Goal: Transaction & Acquisition: Purchase product/service

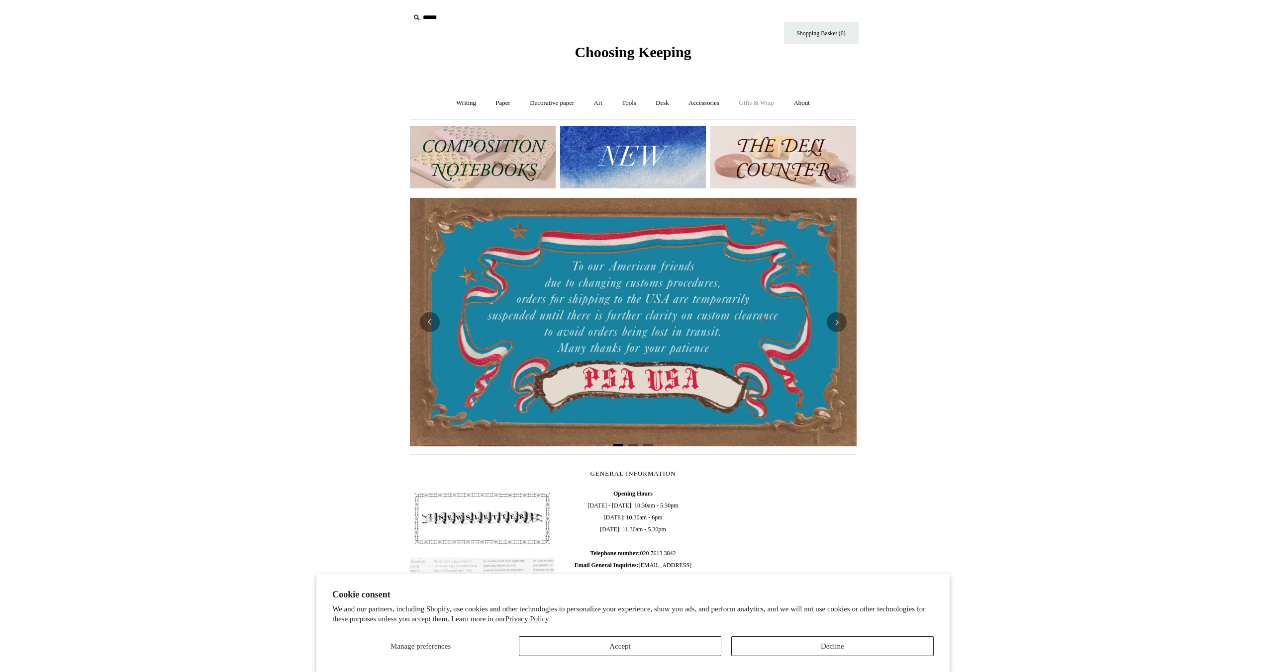
click at [771, 99] on link "Gifts & Wrap +" at bounding box center [756, 103] width 53 height 26
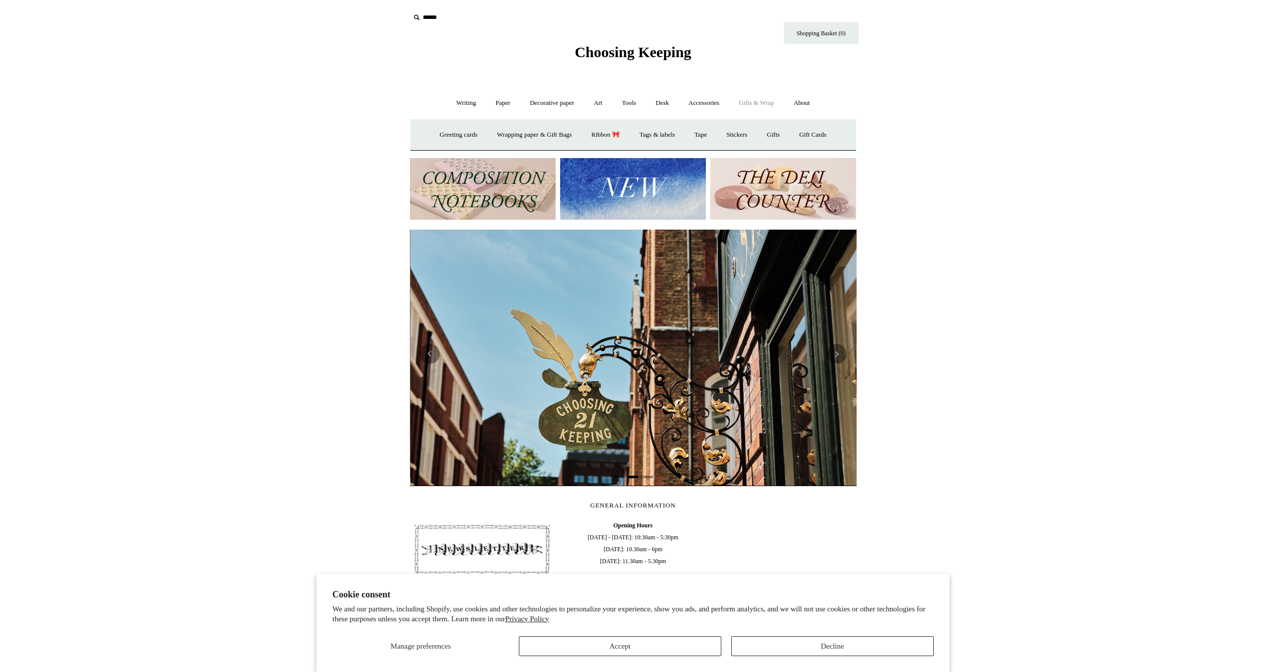
scroll to position [0, 447]
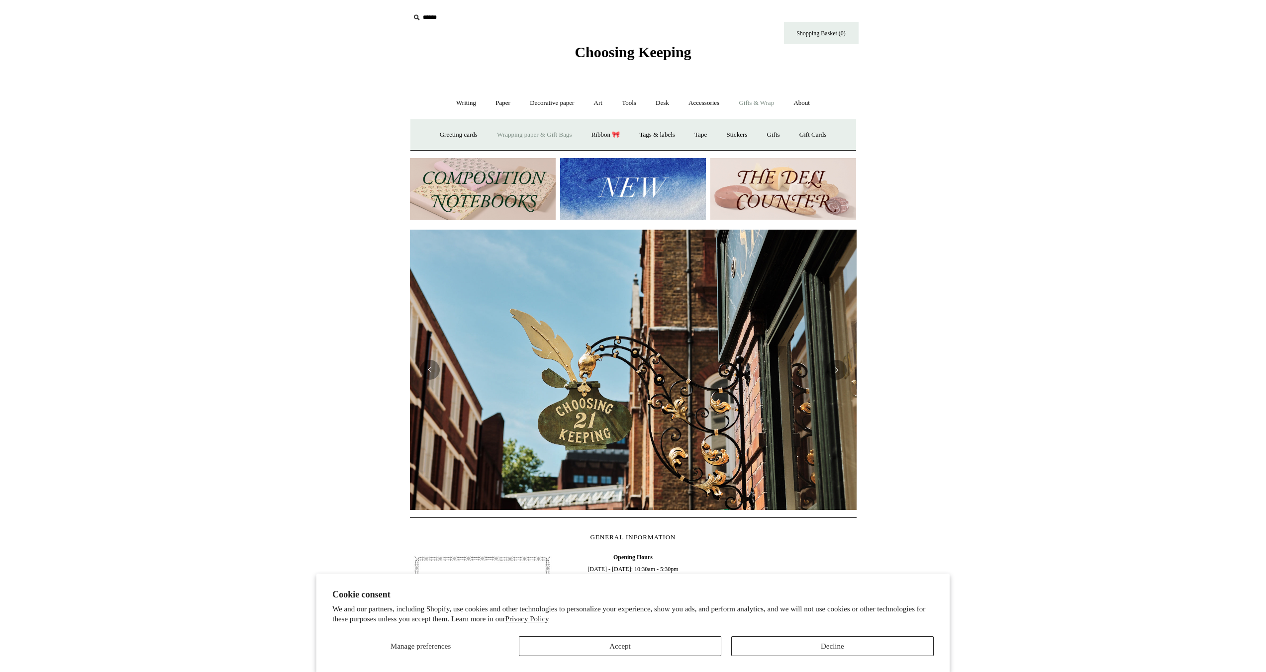
click at [554, 138] on link "Wrapping paper & Gift Bags" at bounding box center [534, 135] width 92 height 26
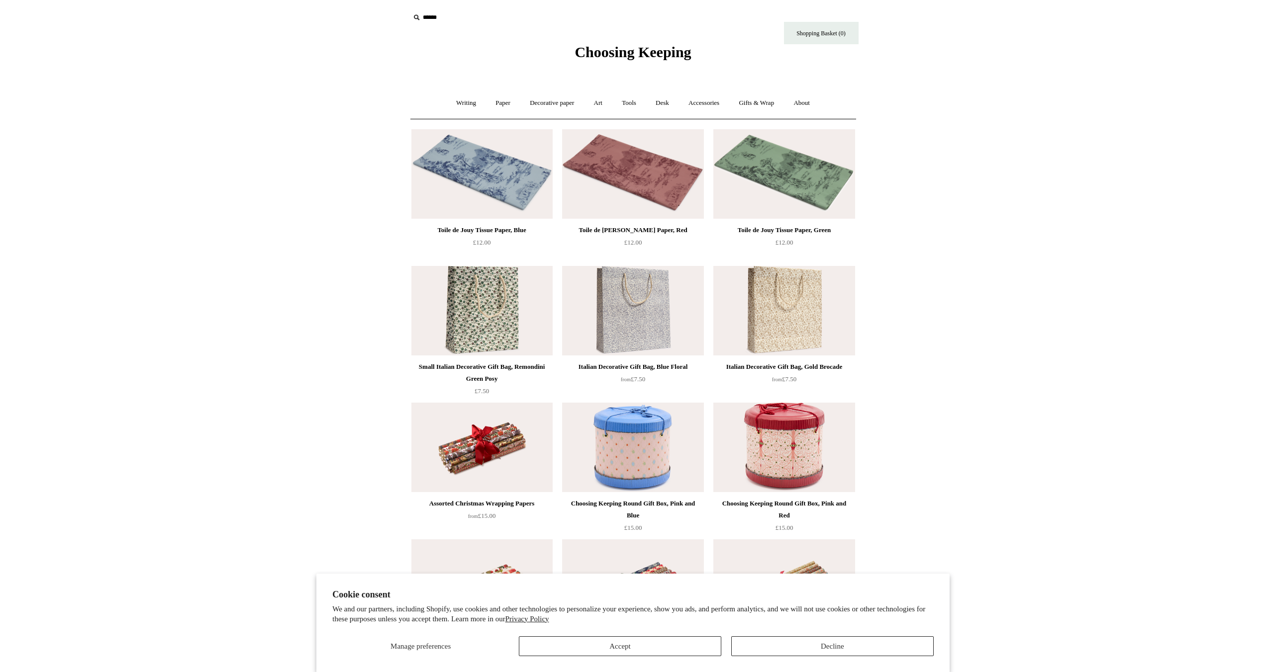
click at [670, 52] on span "Choosing Keeping" at bounding box center [632, 52] width 116 height 16
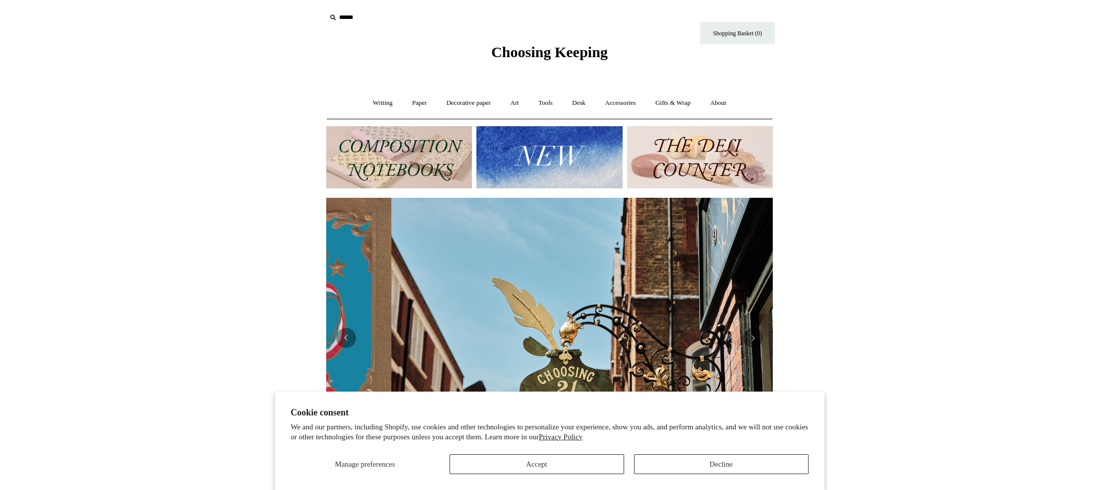
scroll to position [0, 447]
